Goal: Transaction & Acquisition: Purchase product/service

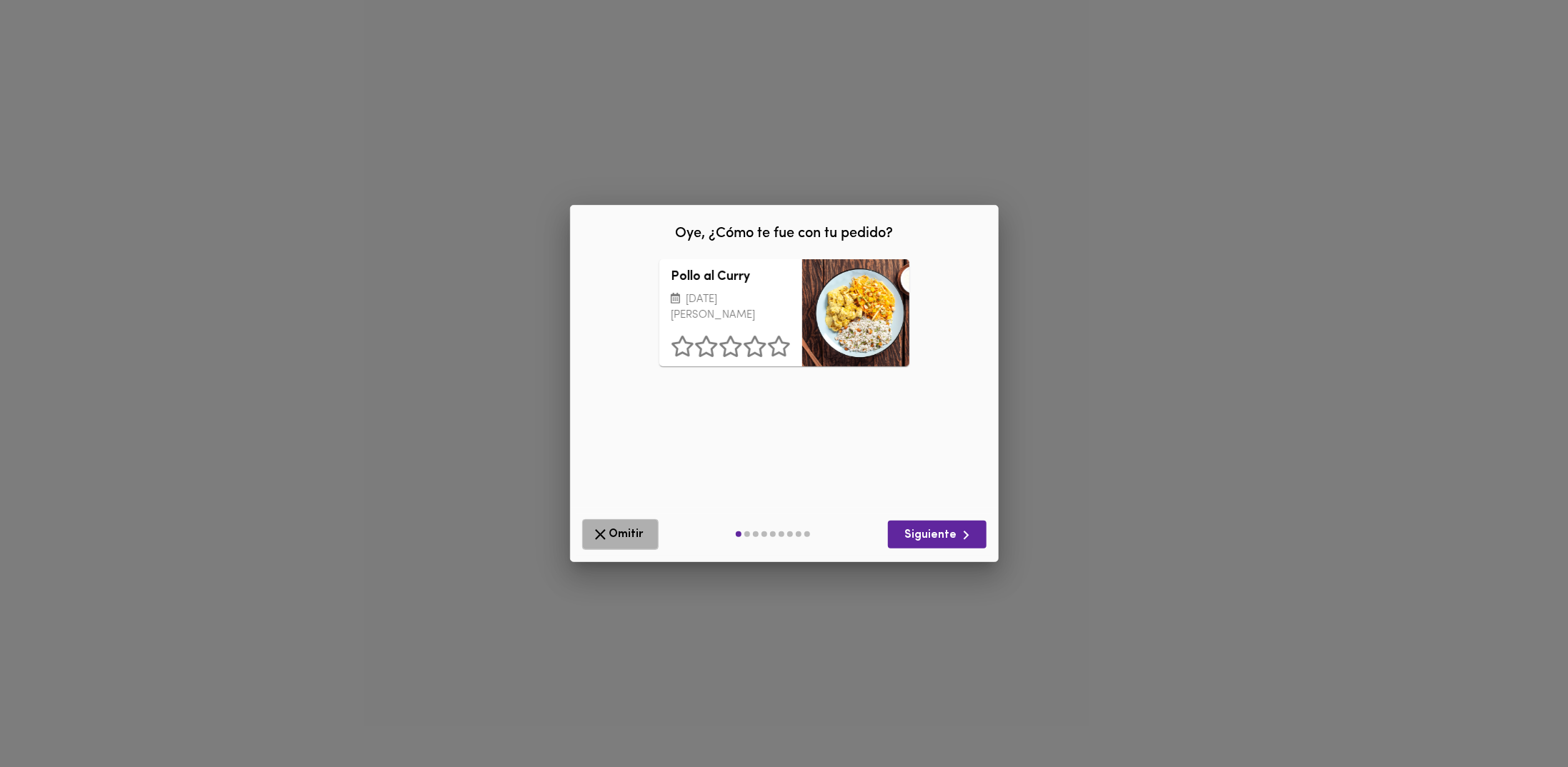
click at [645, 543] on span "Omitir" at bounding box center [620, 534] width 58 height 18
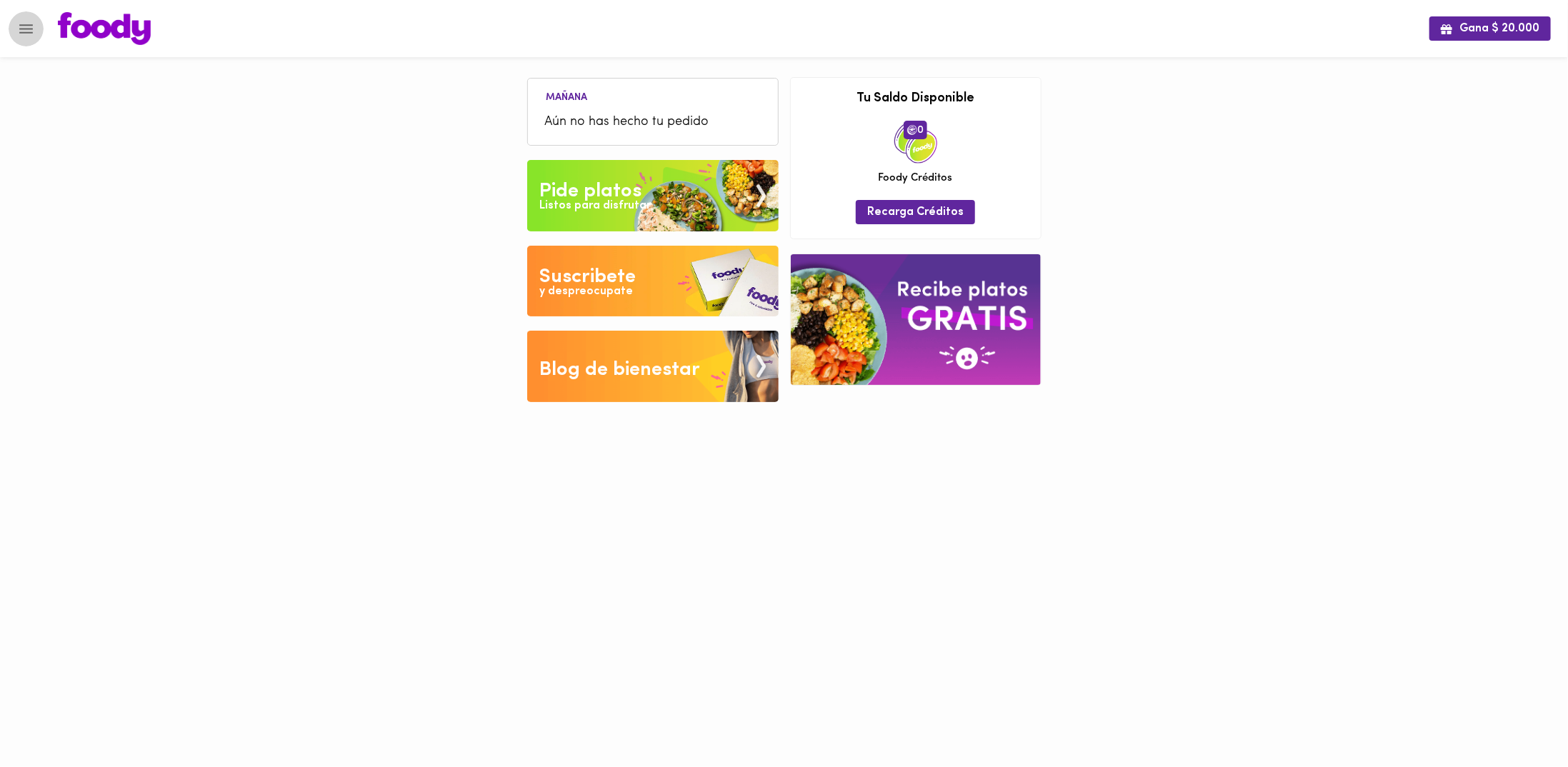
click at [32, 37] on icon "Menu" at bounding box center [26, 29] width 18 height 18
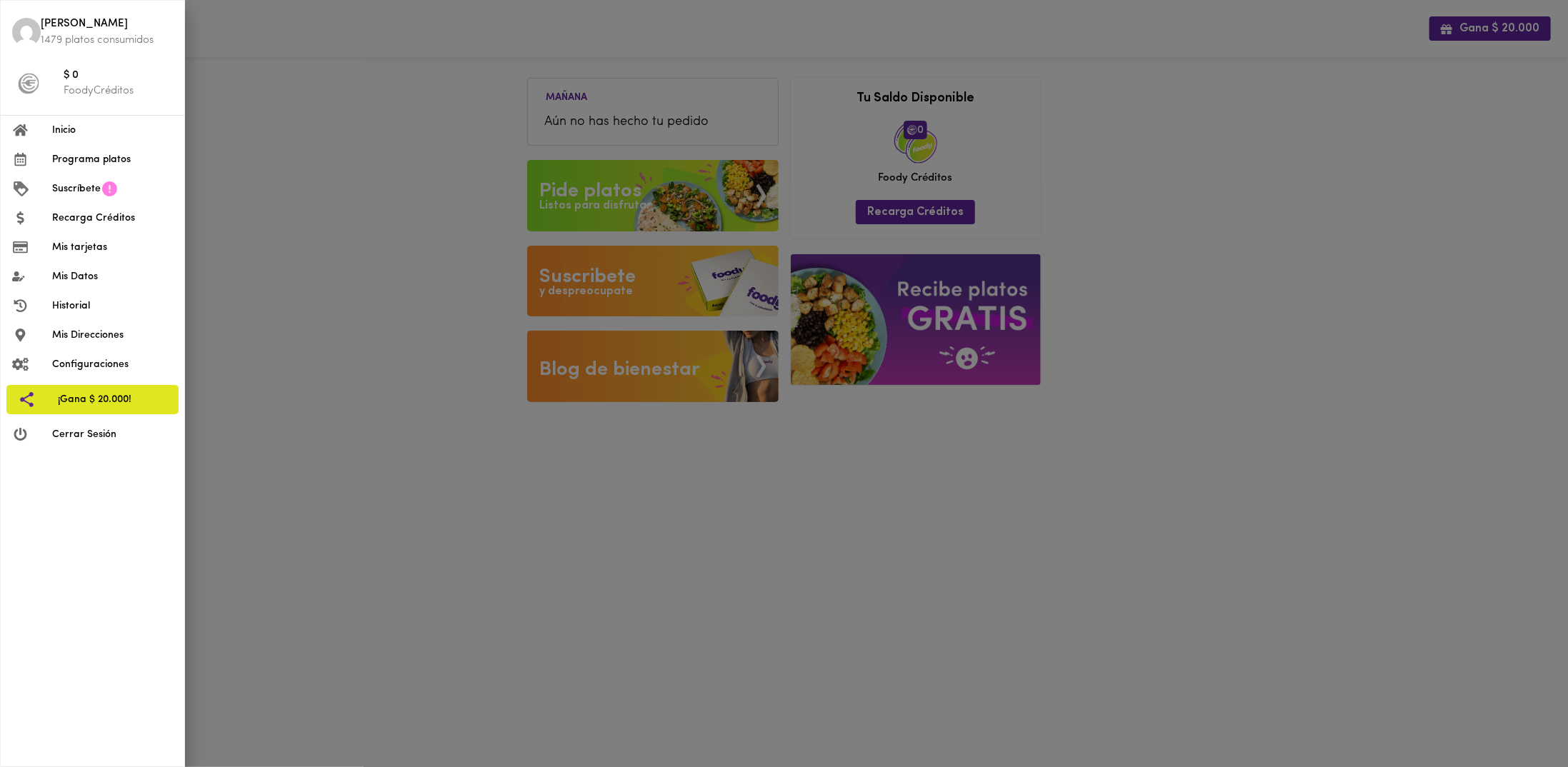
click at [93, 163] on span "Programa platos" at bounding box center [113, 160] width 121 height 15
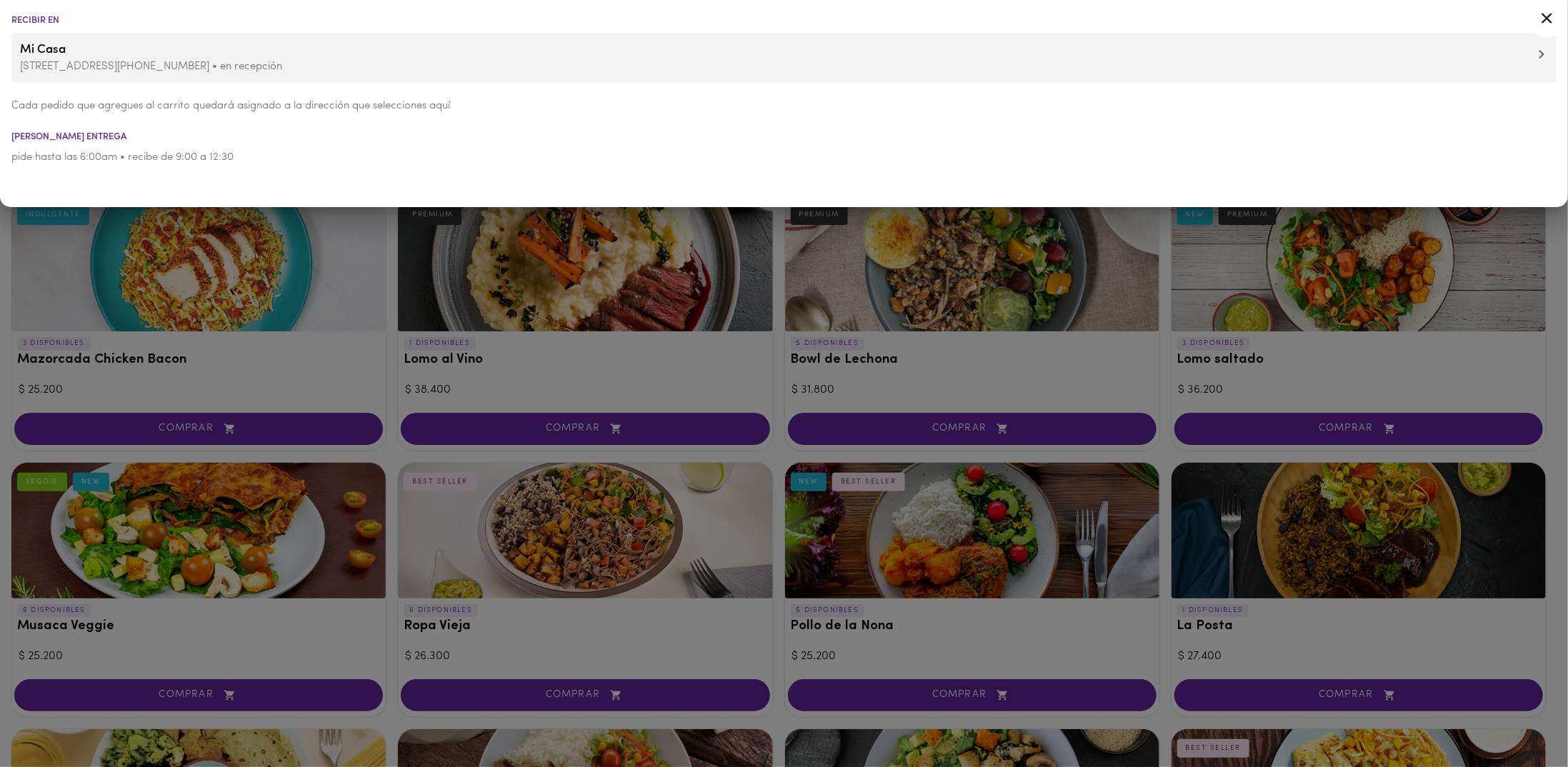
click at [299, 347] on div at bounding box center [784, 383] width 1568 height 767
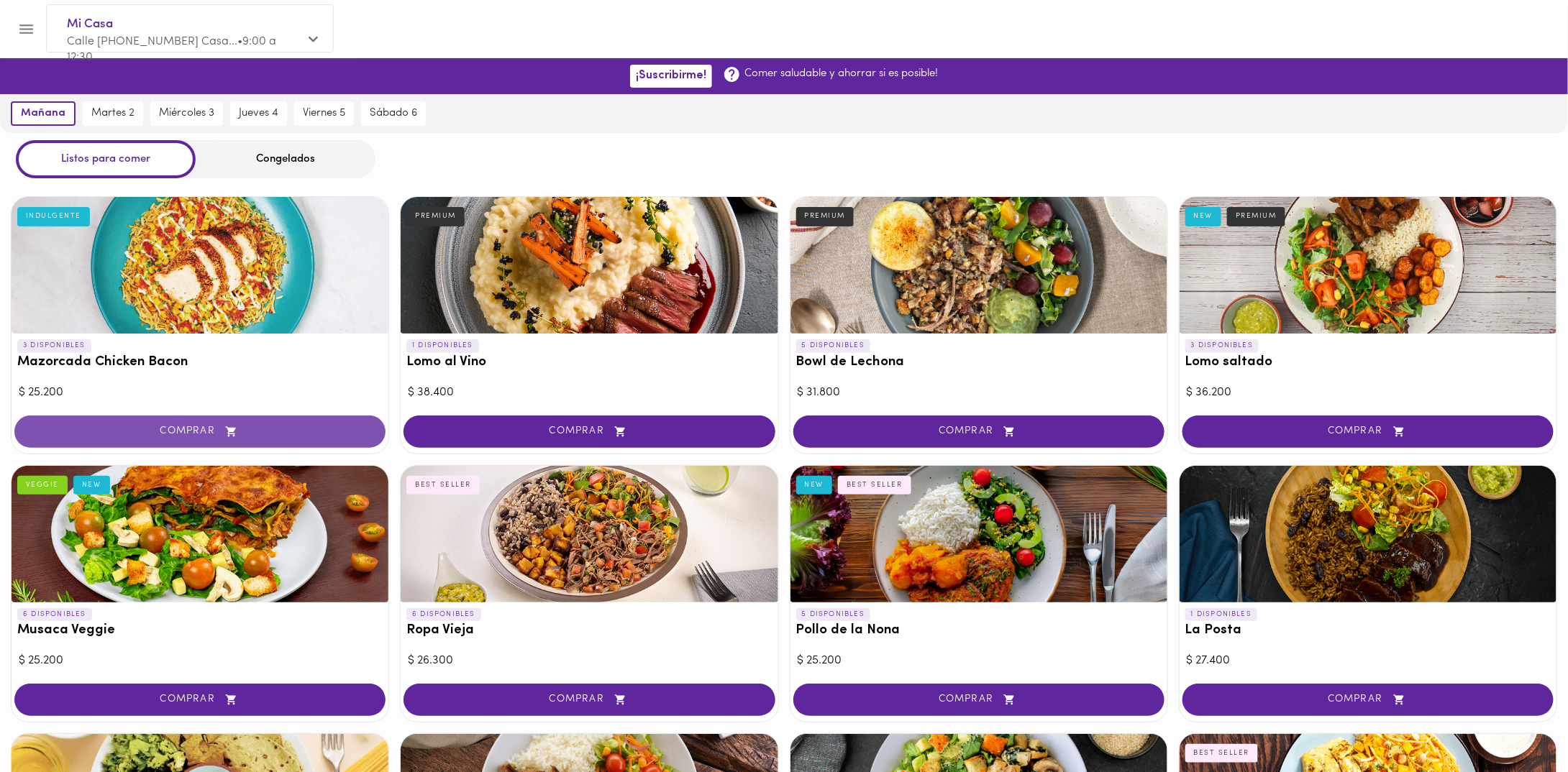
click at [300, 418] on button "COMPRAR" at bounding box center [200, 431] width 371 height 33
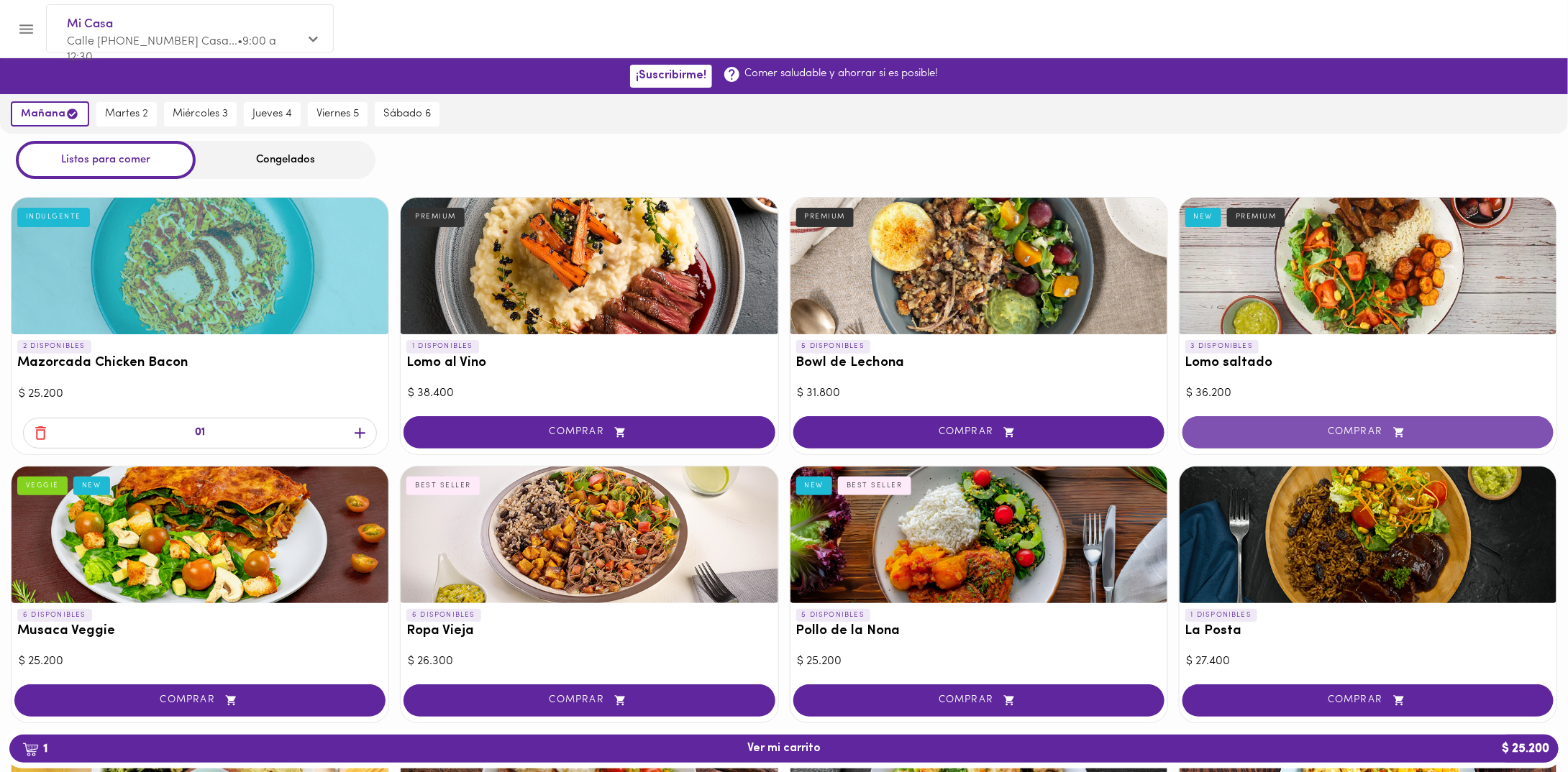
click at [1386, 421] on button "COMPRAR" at bounding box center [1368, 432] width 371 height 33
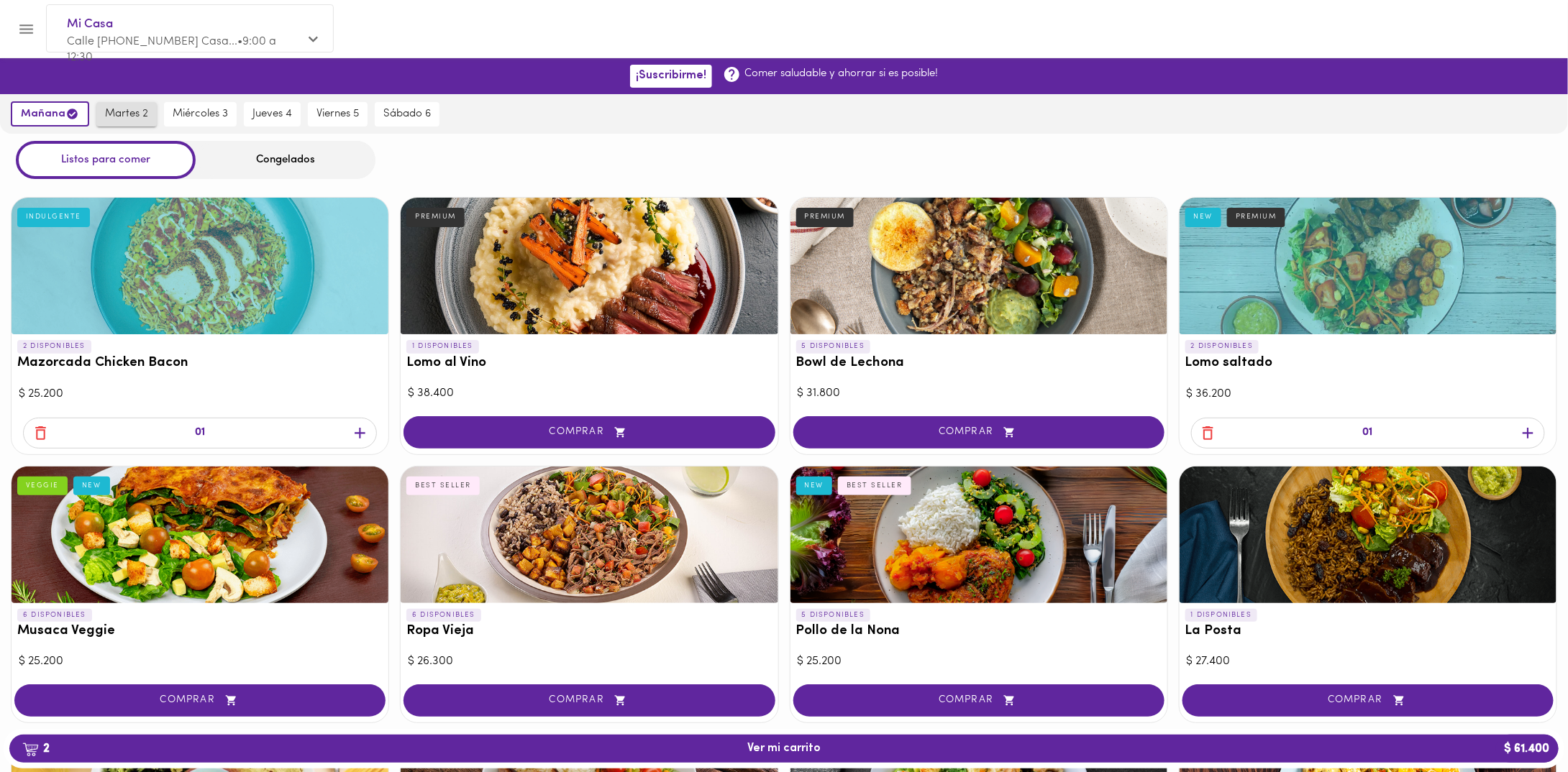
click at [106, 118] on span "martes 2" at bounding box center [127, 114] width 43 height 13
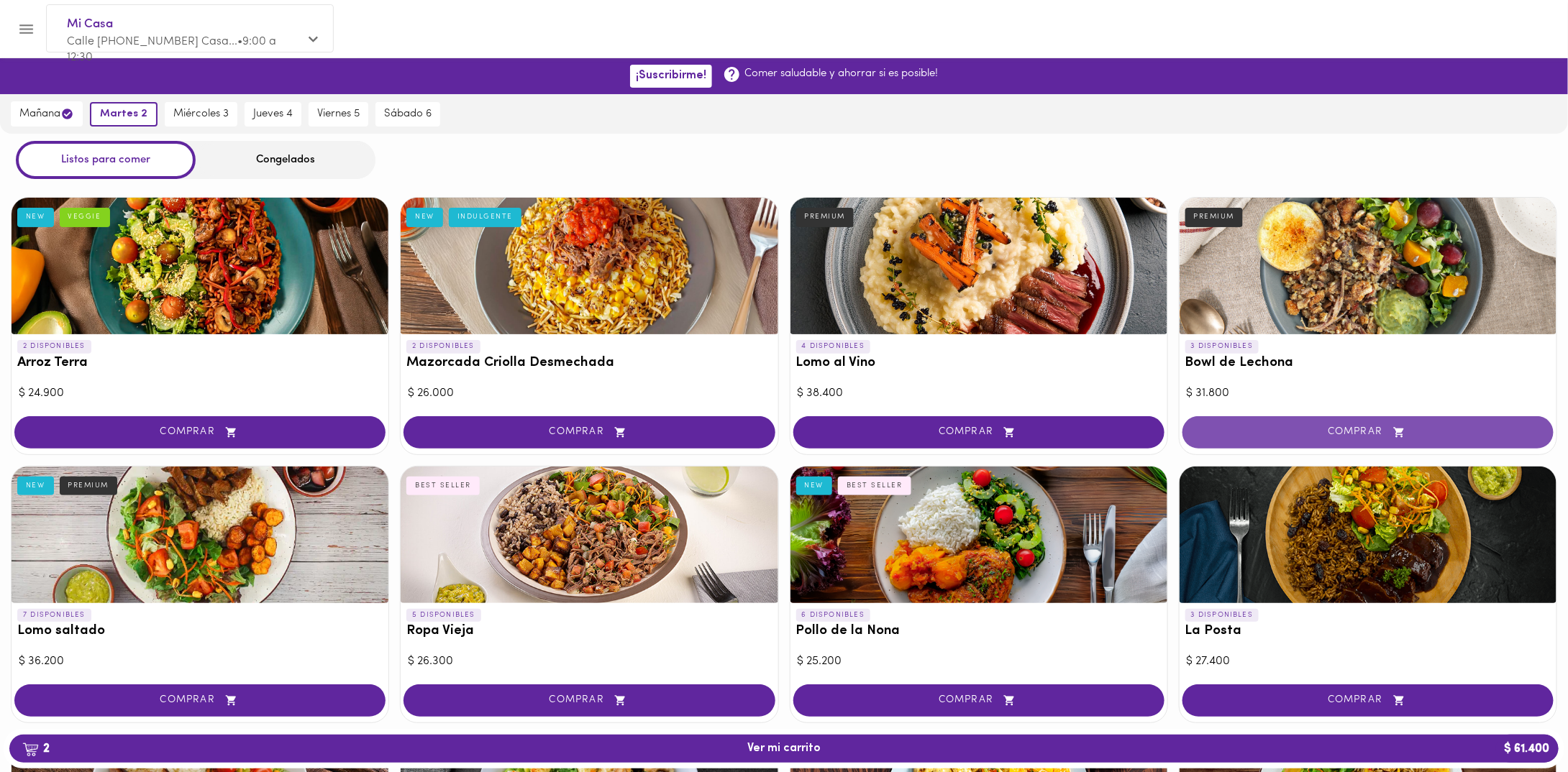
click at [1312, 438] on button "COMPRAR" at bounding box center [1368, 432] width 371 height 33
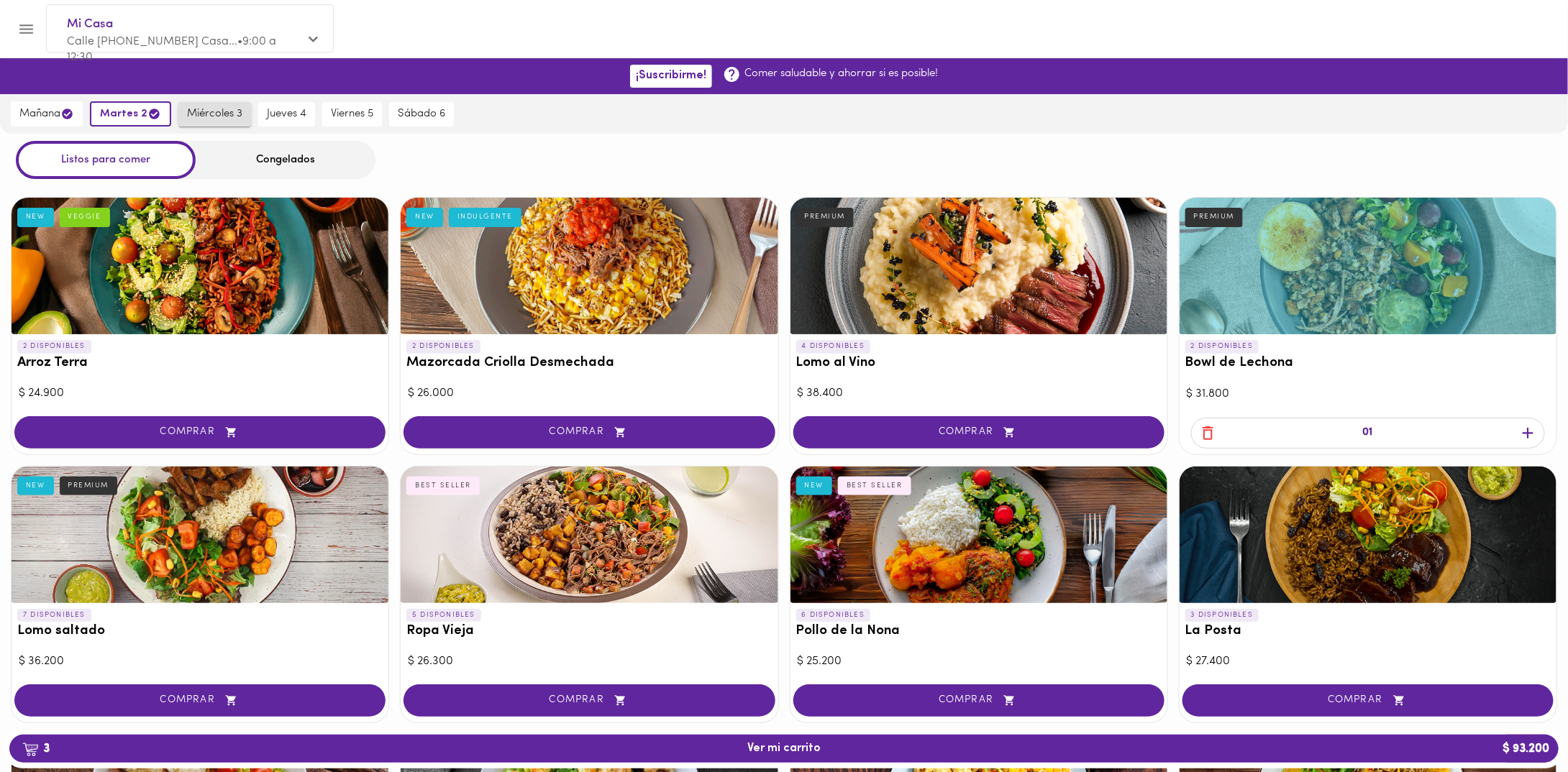
click at [205, 114] on span "miércoles 3" at bounding box center [214, 114] width 56 height 13
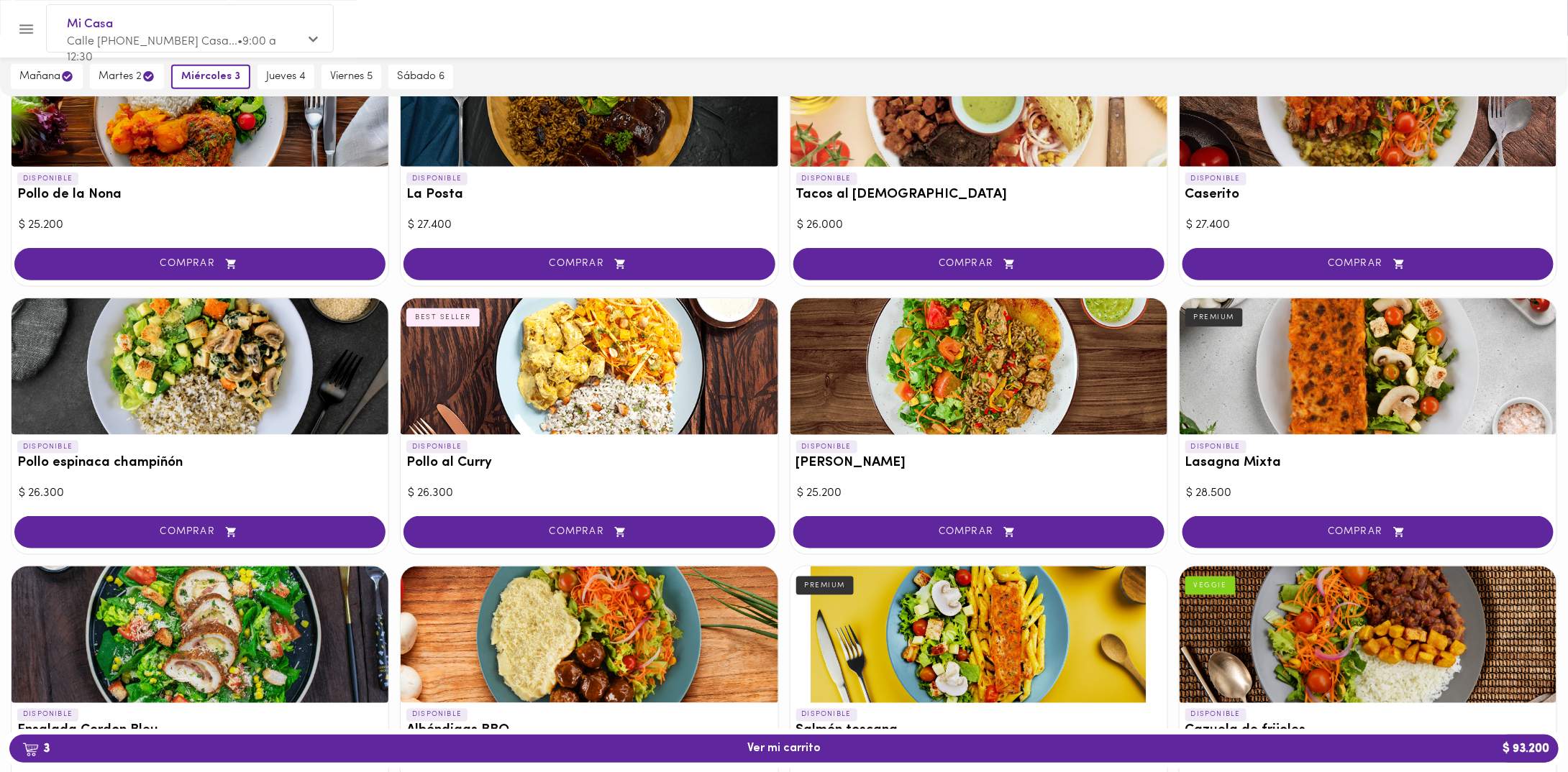
scroll to position [719, 0]
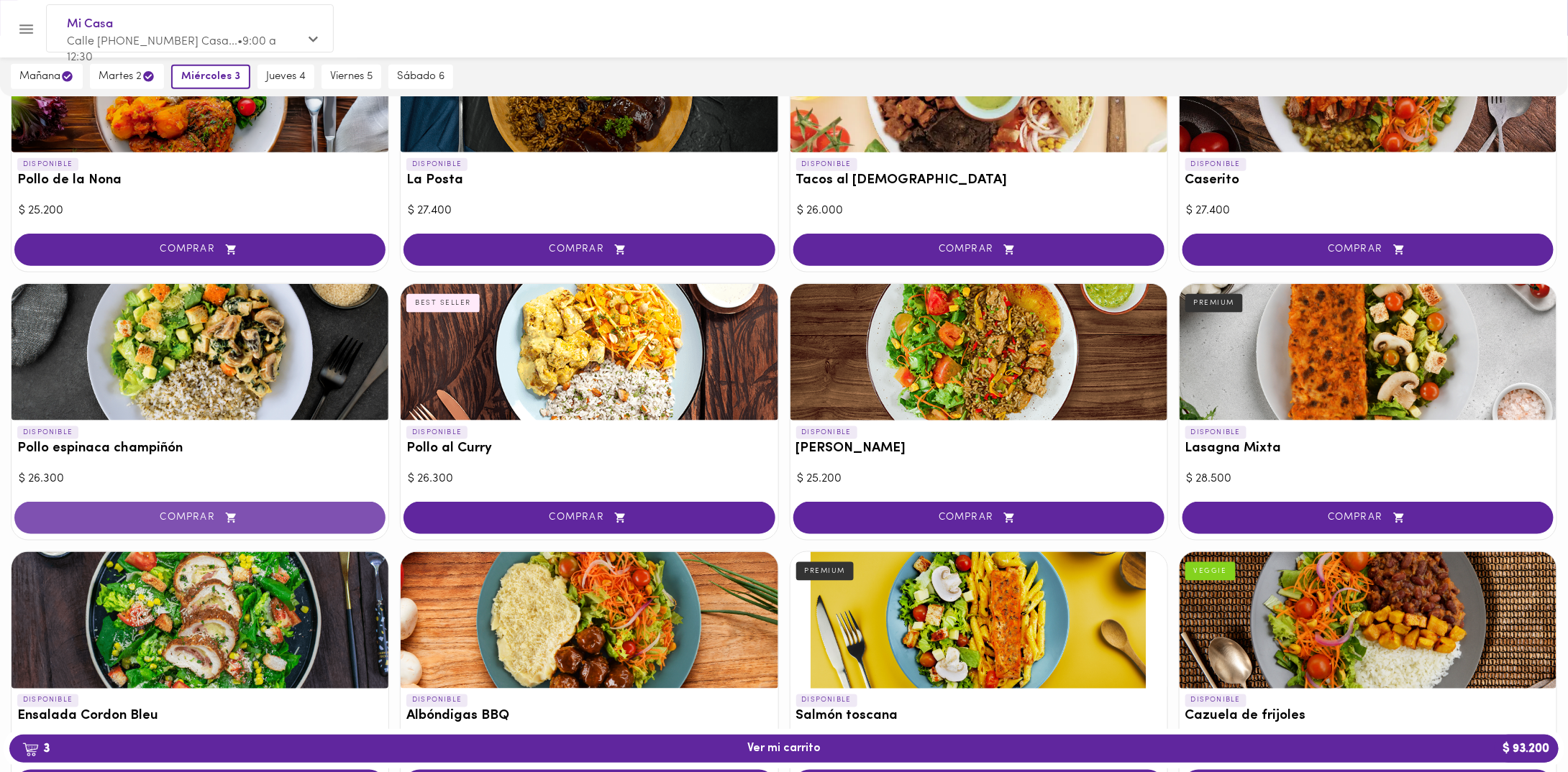
click at [240, 512] on span "COMPRAR" at bounding box center [200, 518] width 335 height 12
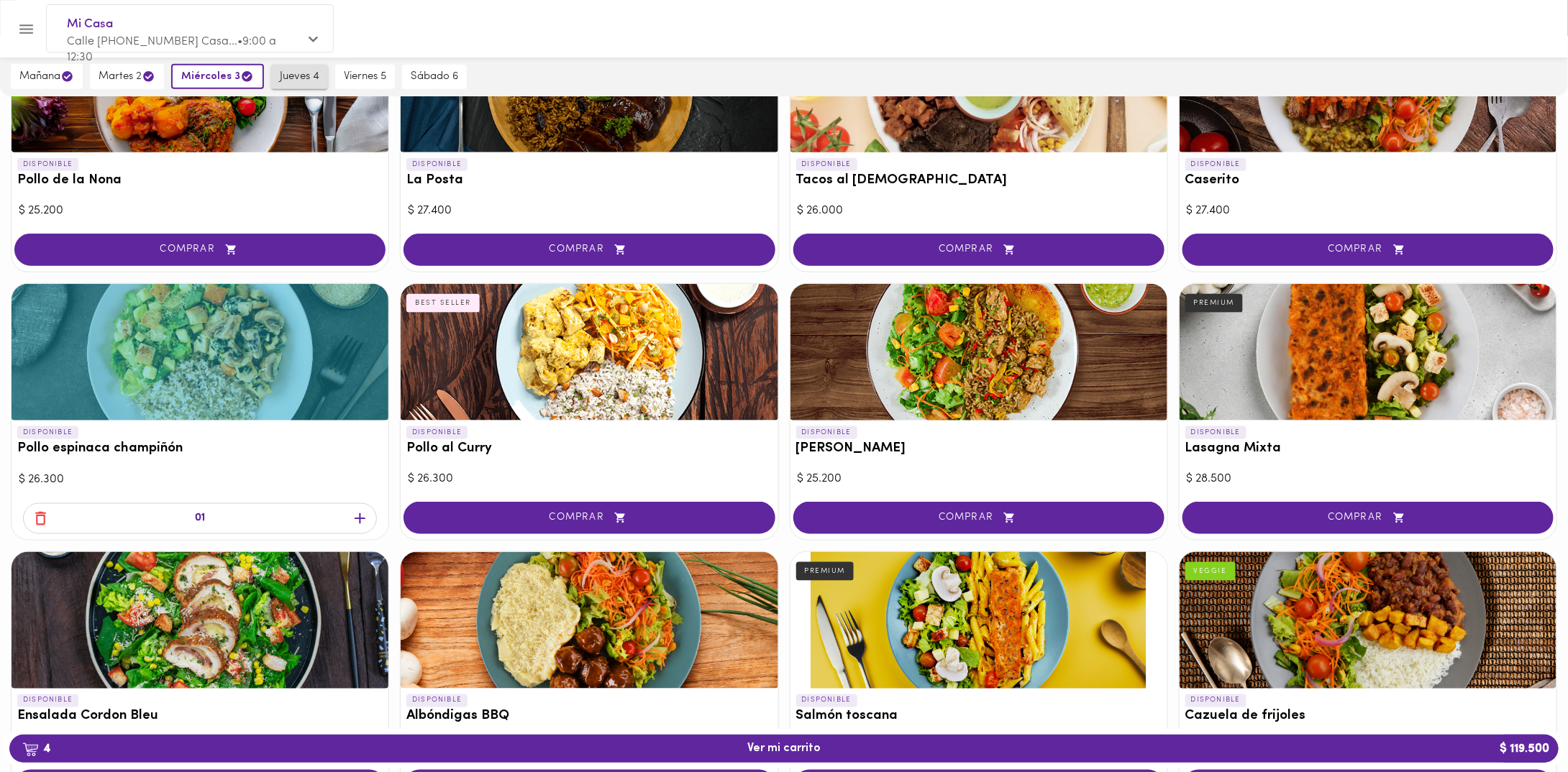
click at [302, 77] on span "jueves 4" at bounding box center [300, 77] width 40 height 13
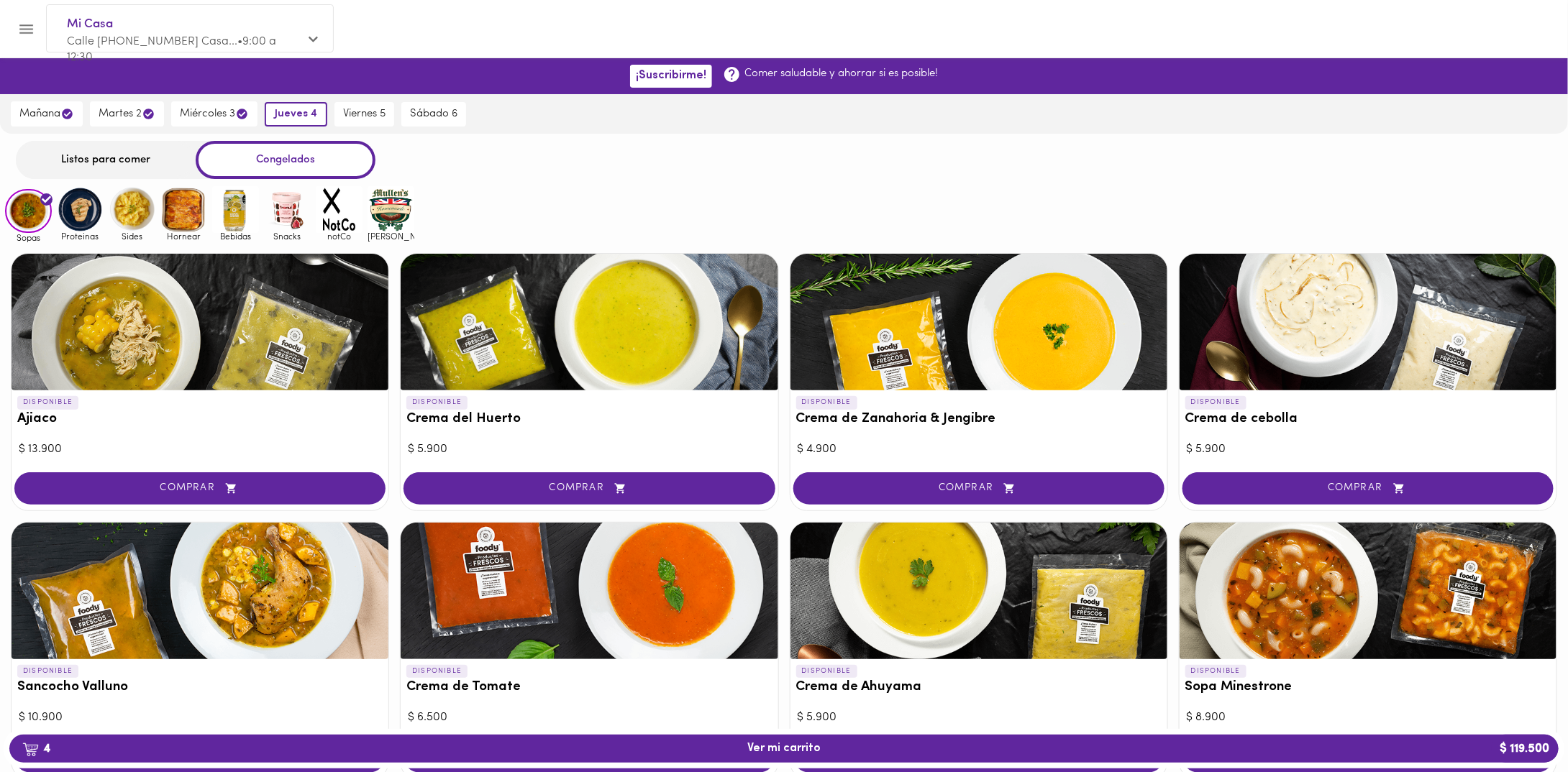
click at [164, 161] on div "Listos para comer" at bounding box center [106, 160] width 179 height 38
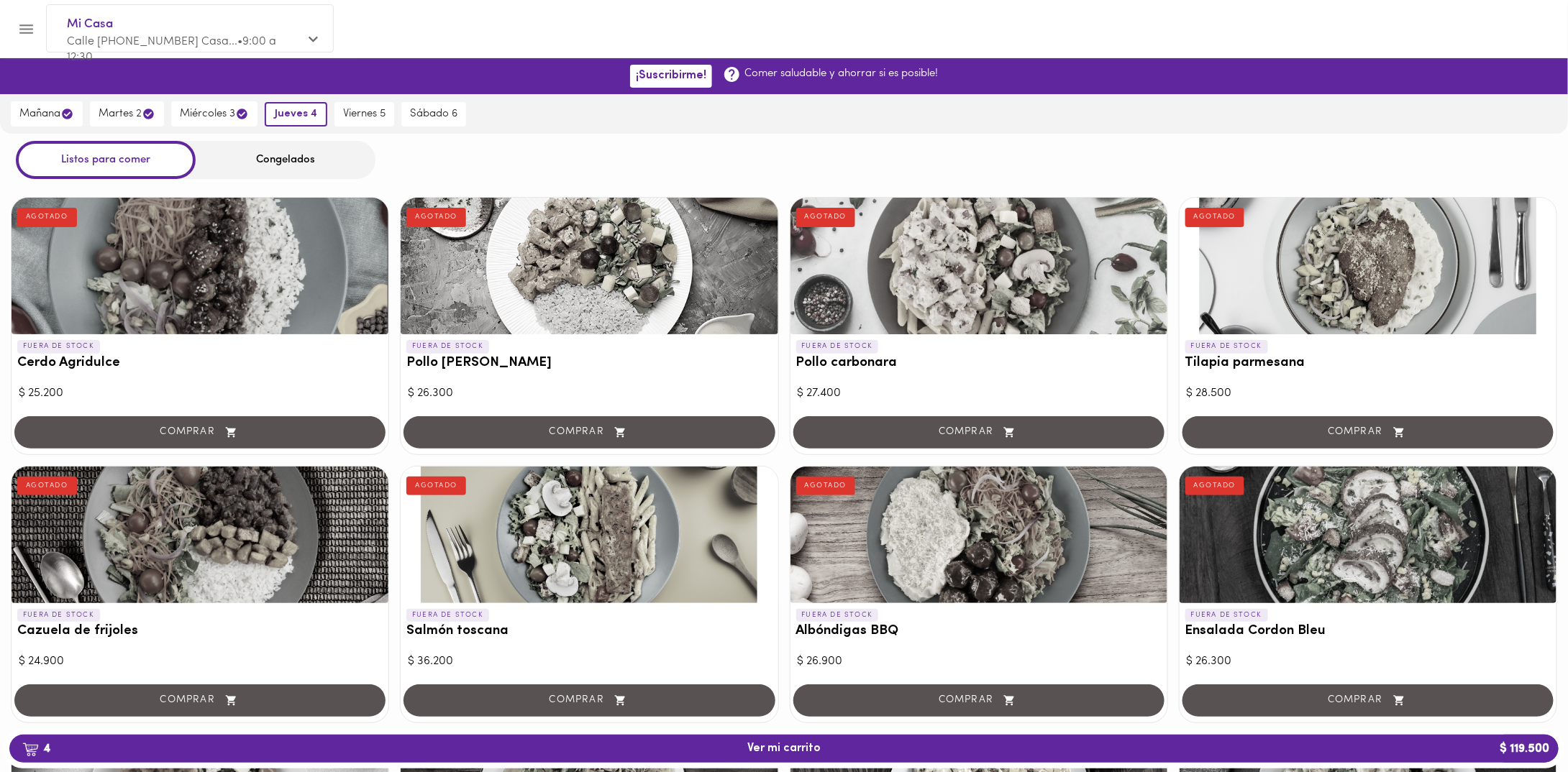
click at [278, 158] on div "Congelados" at bounding box center [285, 160] width 179 height 38
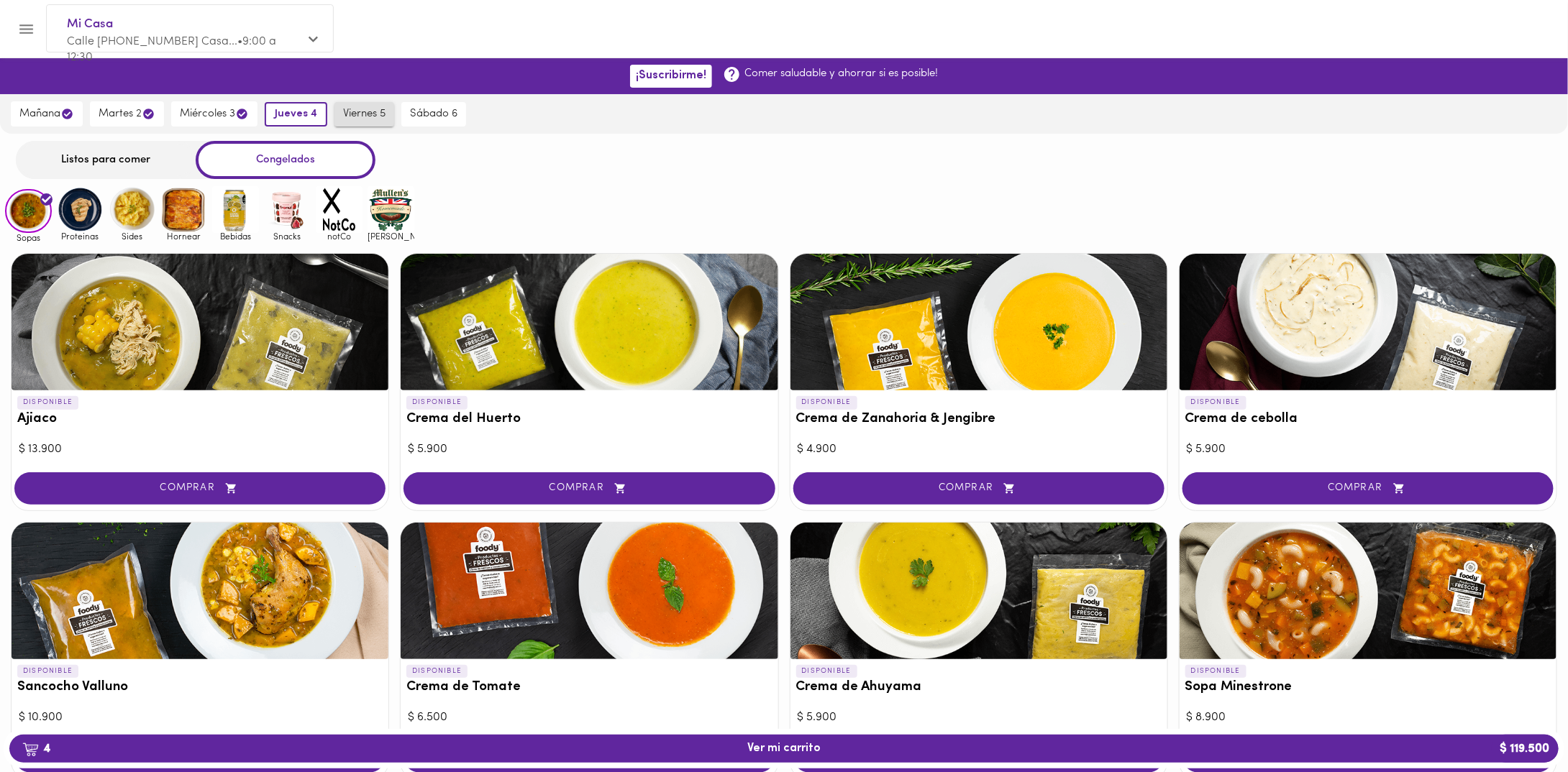
click at [371, 108] on span "viernes 5" at bounding box center [364, 114] width 43 height 13
click at [305, 108] on span "jueves 4" at bounding box center [293, 114] width 40 height 13
click at [373, 110] on span "viernes 5" at bounding box center [364, 114] width 43 height 13
click at [311, 108] on span "jueves 4" at bounding box center [293, 114] width 40 height 13
click at [217, 123] on button "miércoles 3" at bounding box center [214, 114] width 86 height 25
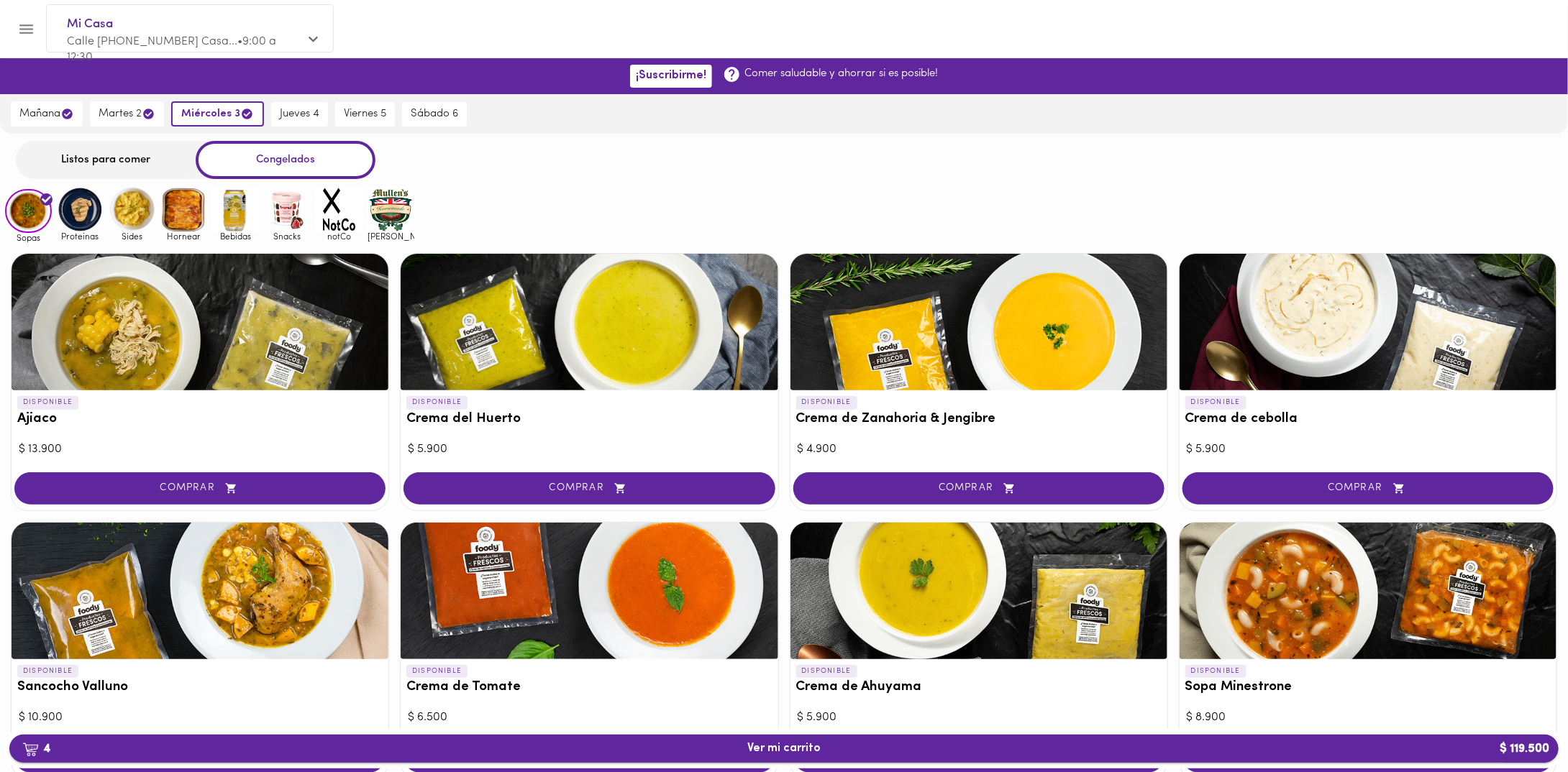
click at [787, 748] on span "4 Ver mi carrito $ 119.500" at bounding box center [784, 749] width 73 height 14
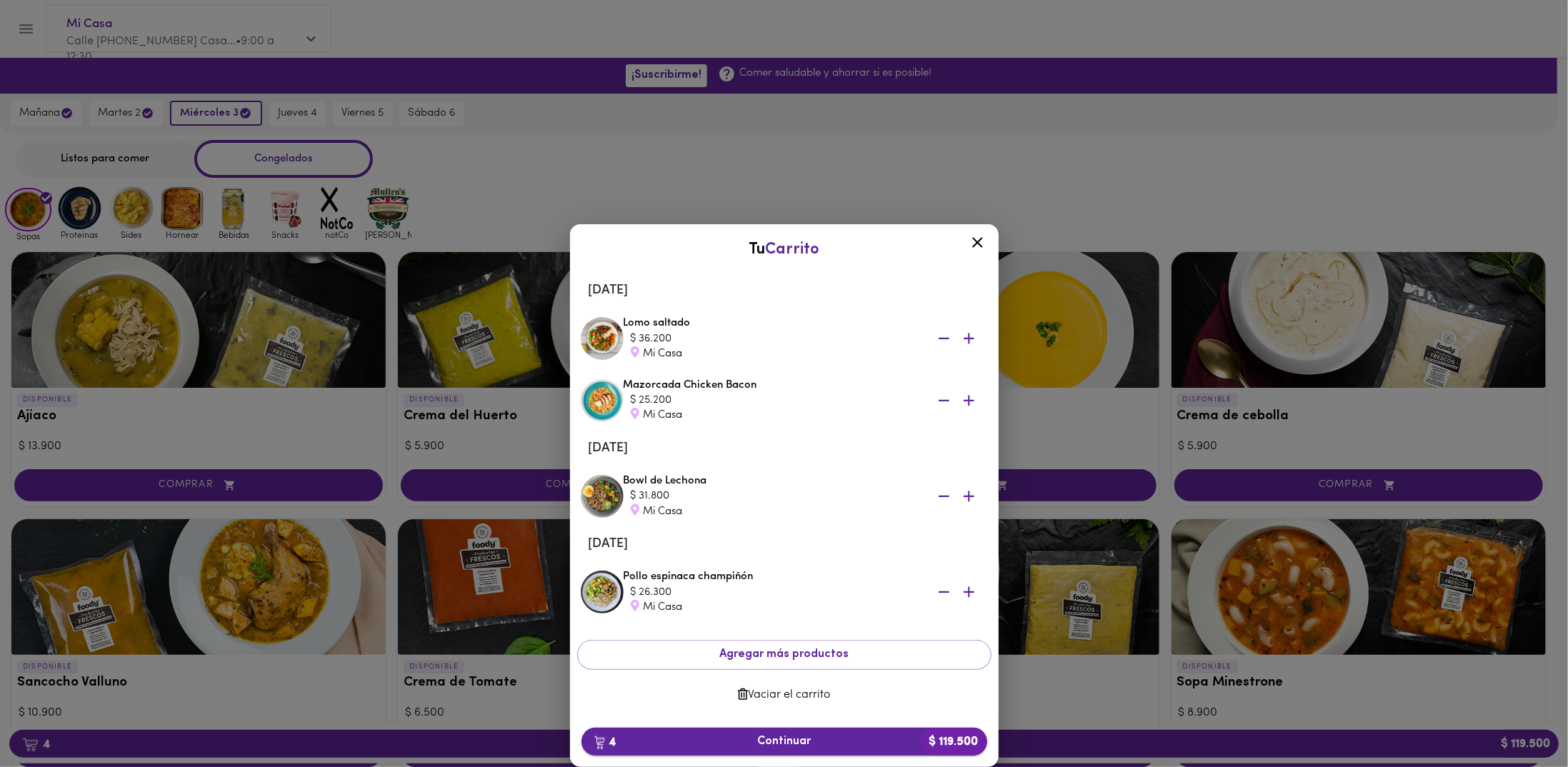
click at [863, 754] on button "4 Continuar $ 119.500" at bounding box center [784, 742] width 405 height 28
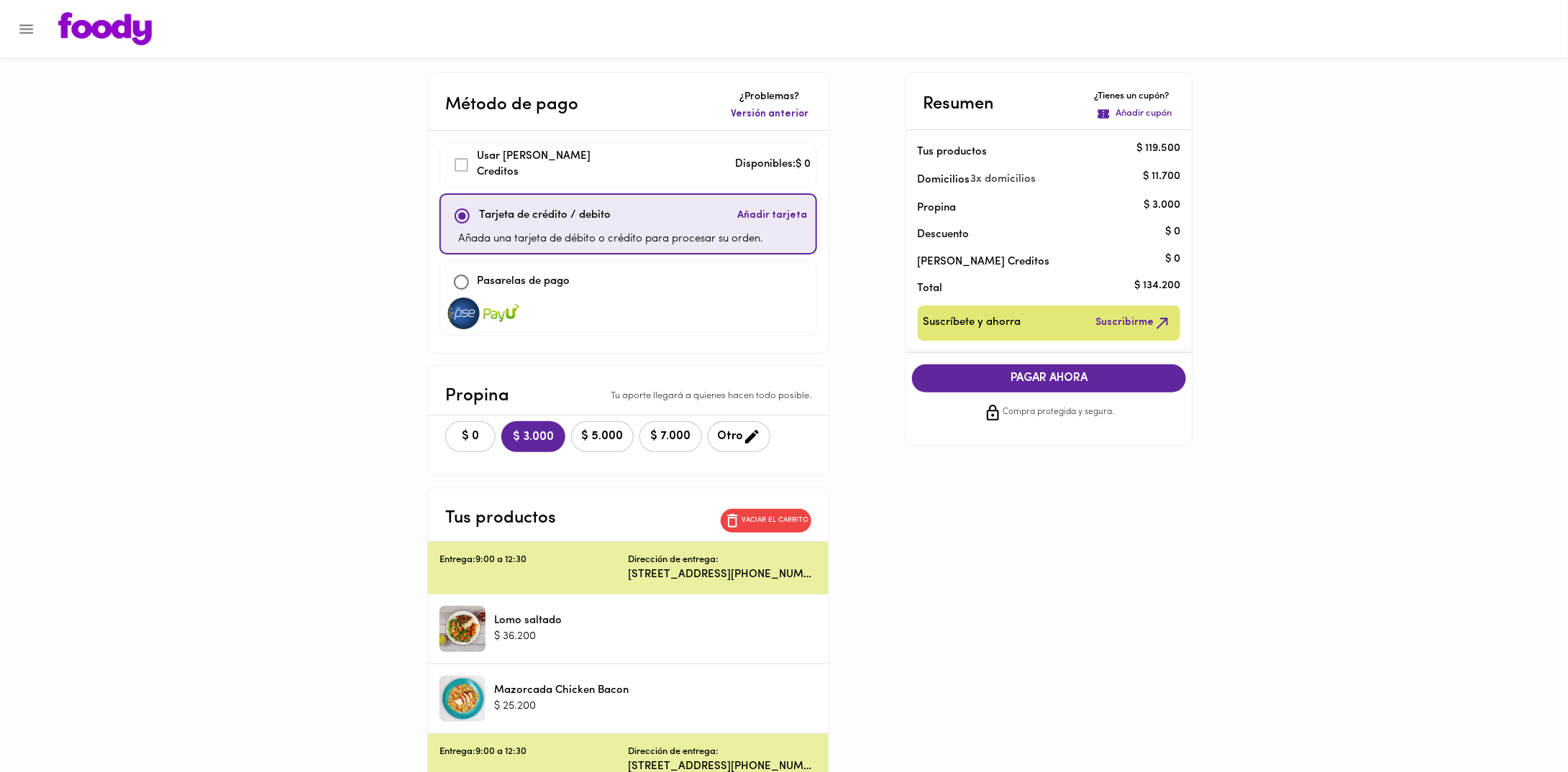
click at [590, 301] on div at bounding box center [628, 313] width 365 height 32
checkbox input "false"
checkbox input "true"
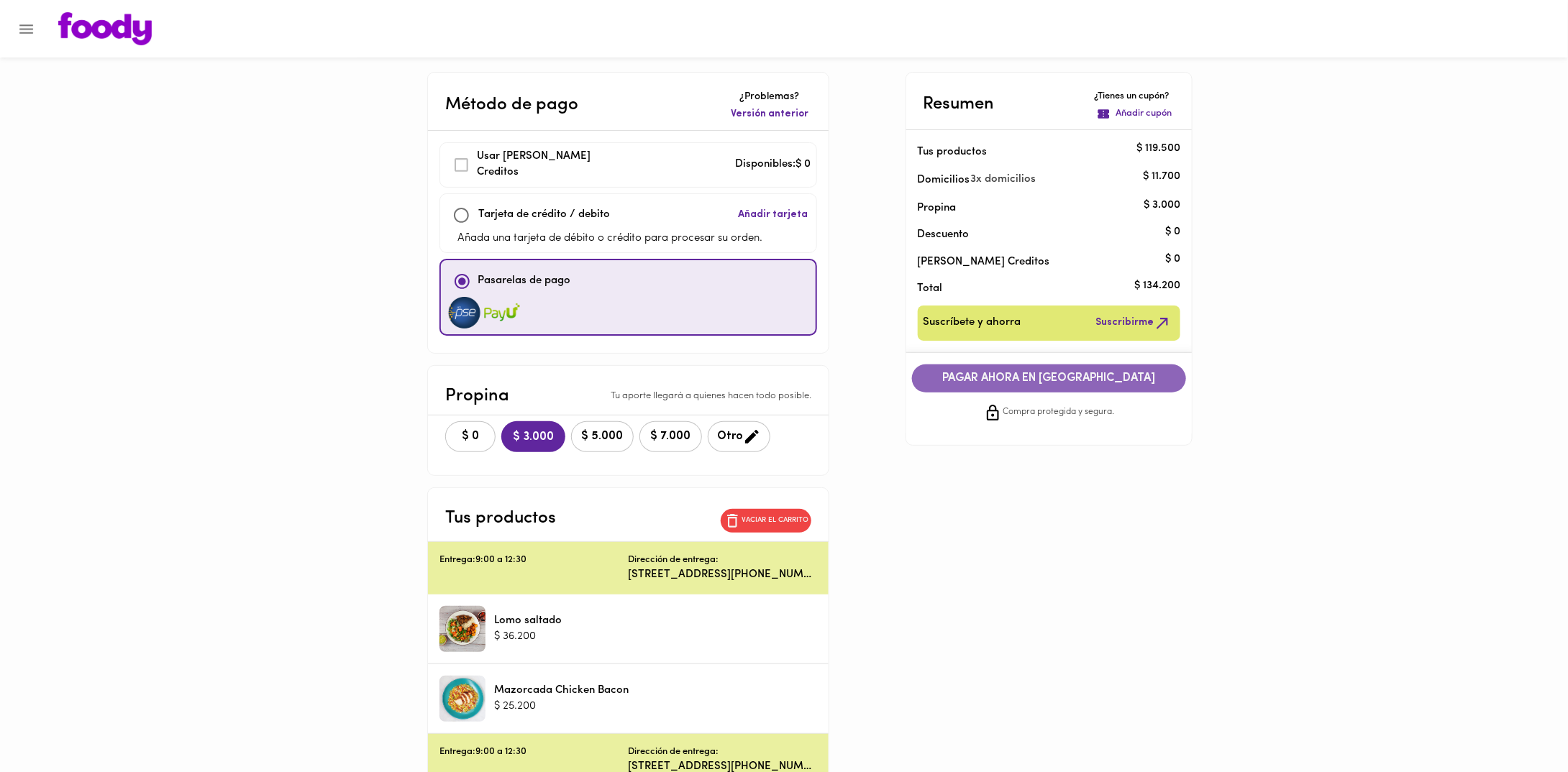
click at [1028, 373] on span "PAGAR AHORA EN [GEOGRAPHIC_DATA]" at bounding box center [1049, 378] width 246 height 14
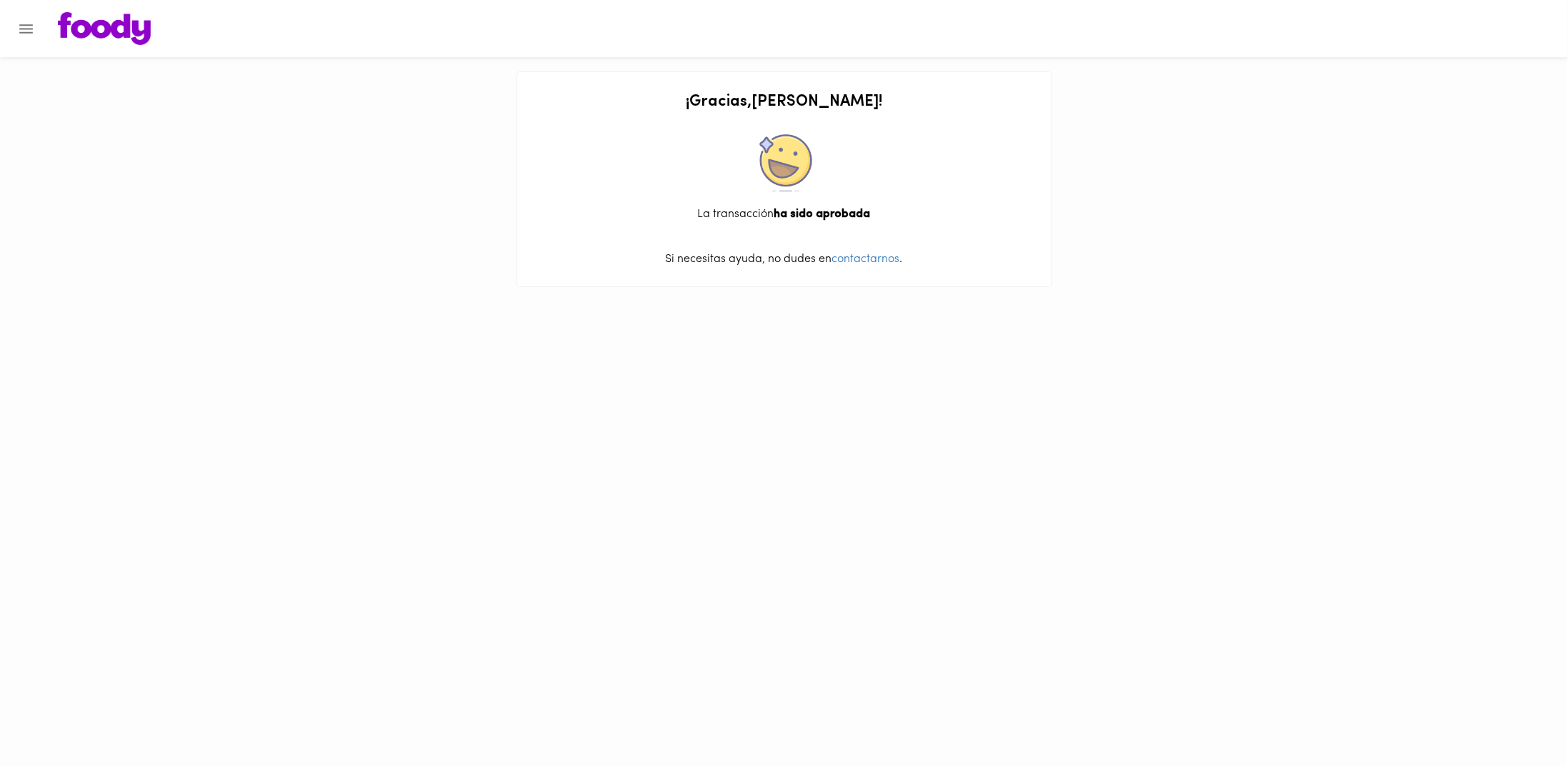
click at [112, 22] on img at bounding box center [104, 29] width 93 height 33
